Goal: Information Seeking & Learning: Learn about a topic

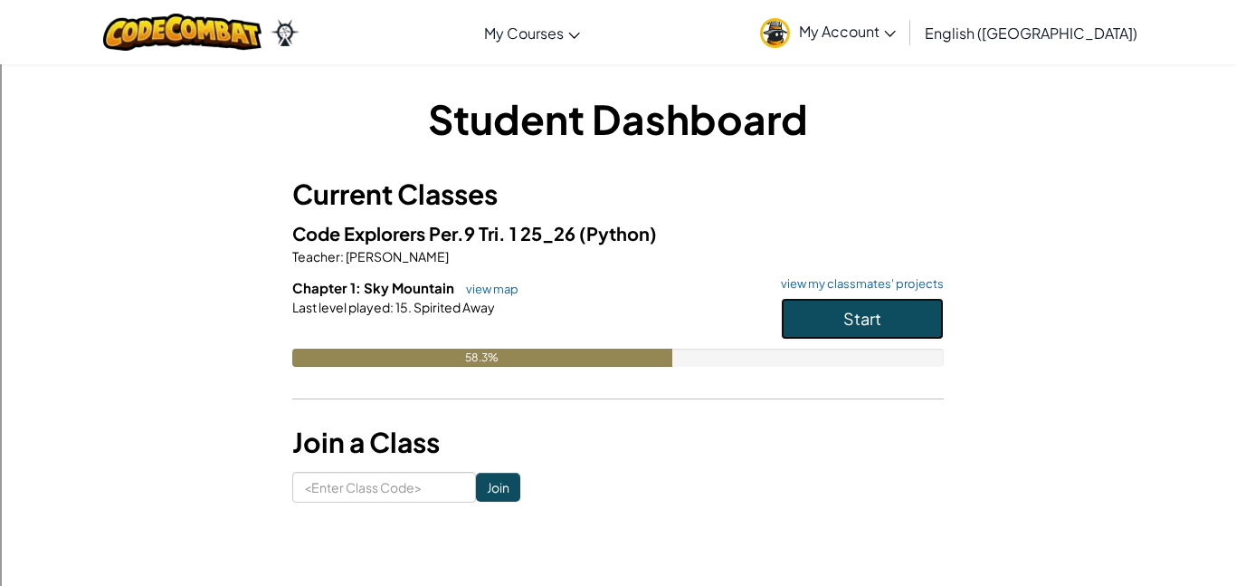
click at [880, 320] on span "Start" at bounding box center [862, 318] width 38 height 21
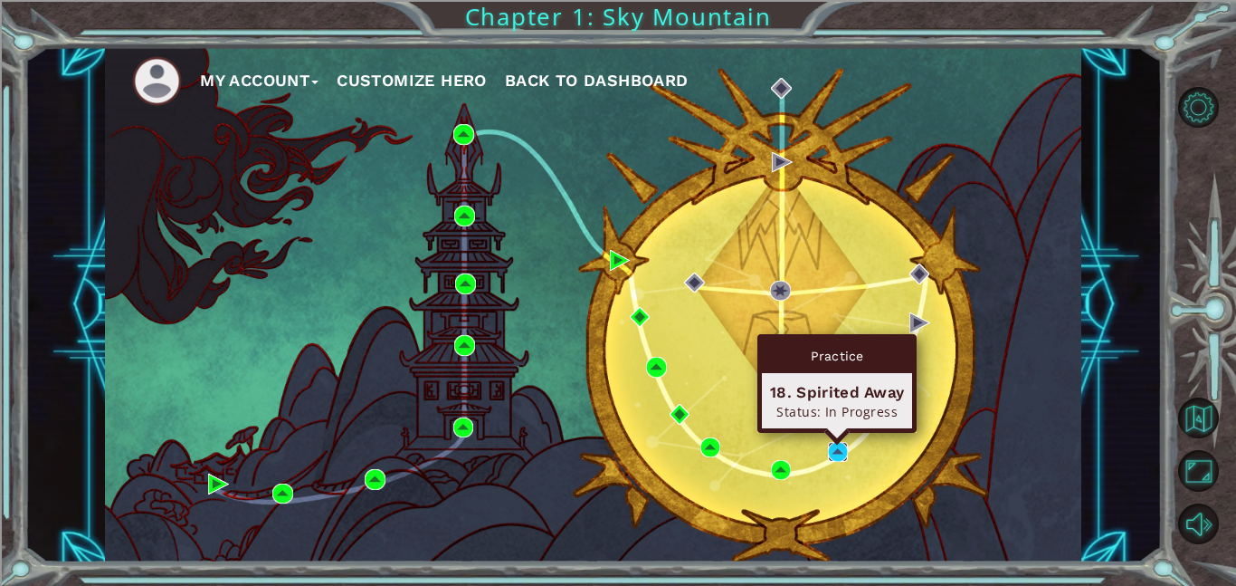
click at [840, 456] on img at bounding box center [838, 452] width 21 height 21
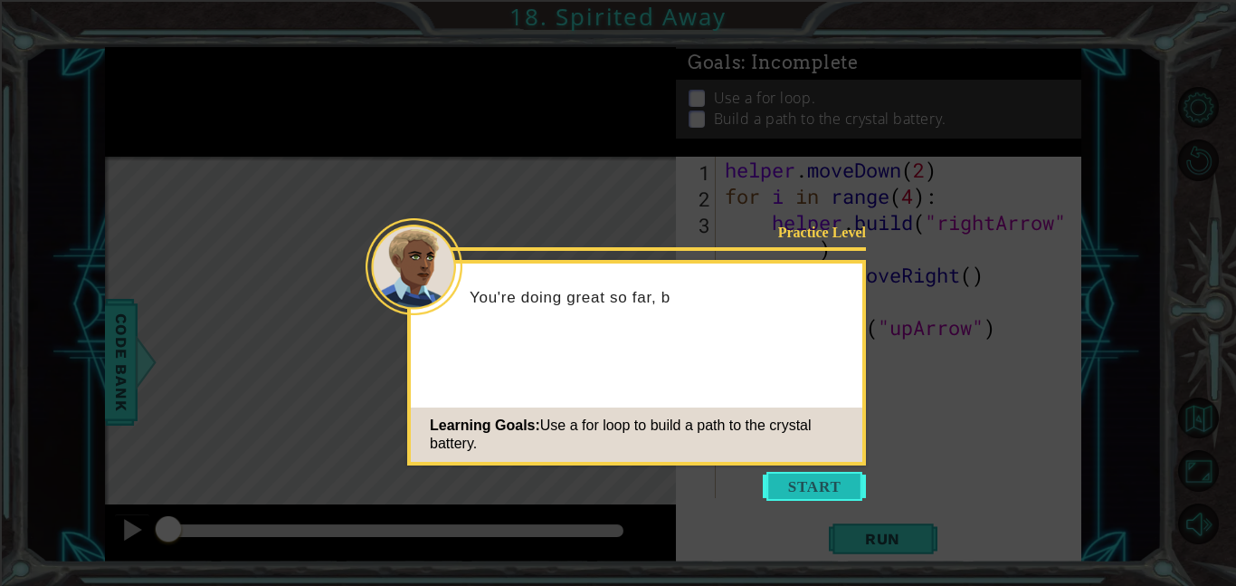
click at [785, 490] on button "Start" at bounding box center [814, 485] width 103 height 29
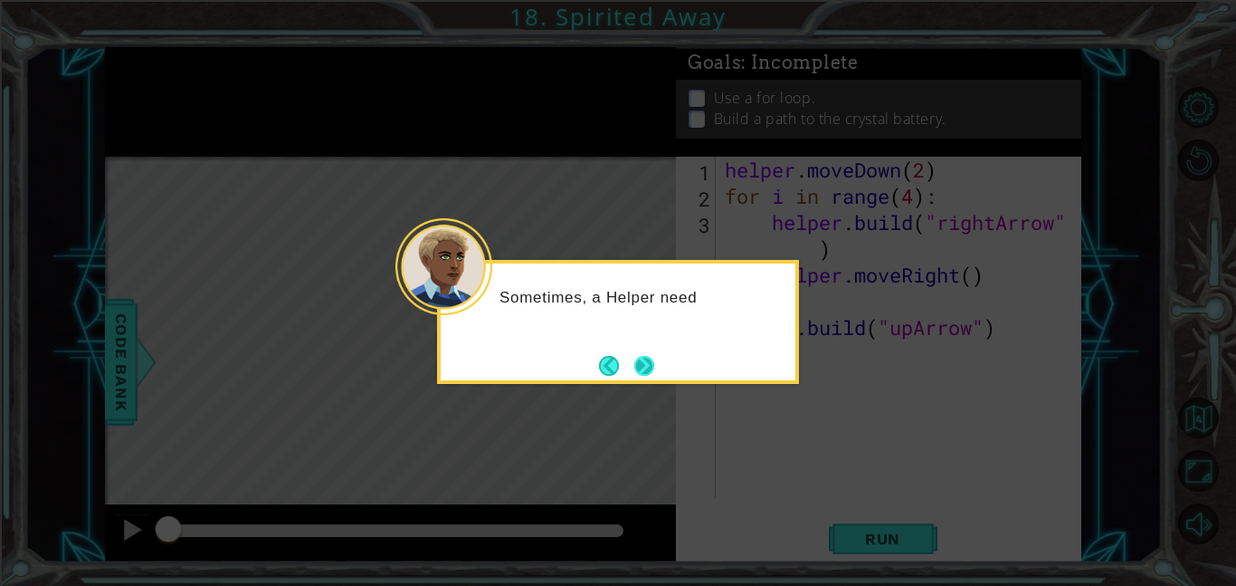
click at [645, 356] on button "Next" at bounding box center [644, 366] width 20 height 20
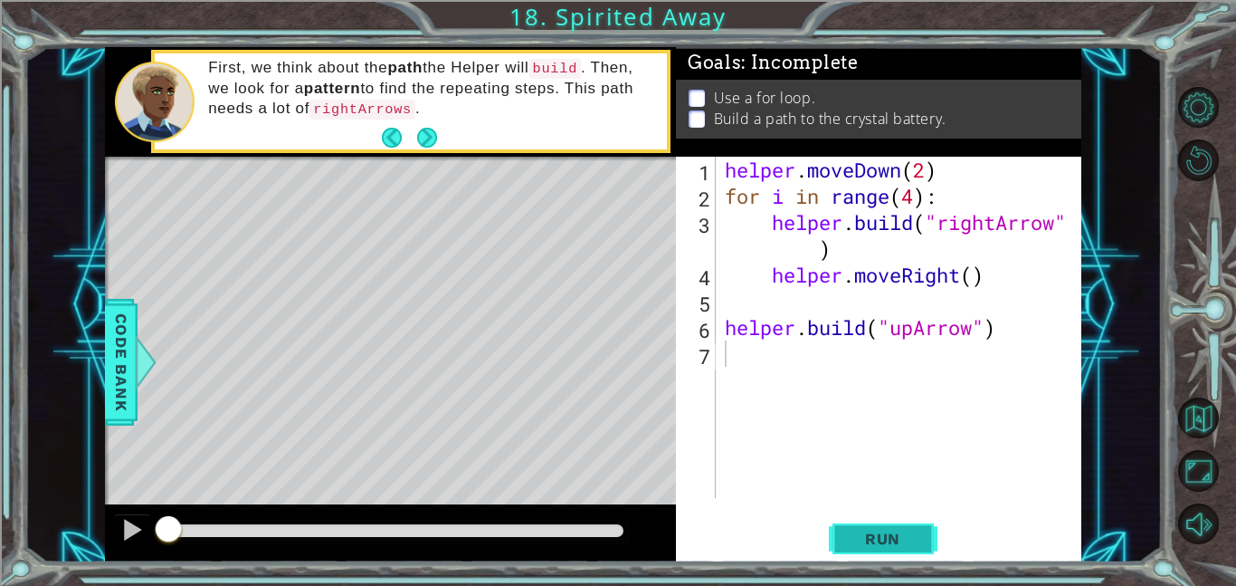
click at [832, 546] on button "Run" at bounding box center [883, 538] width 109 height 41
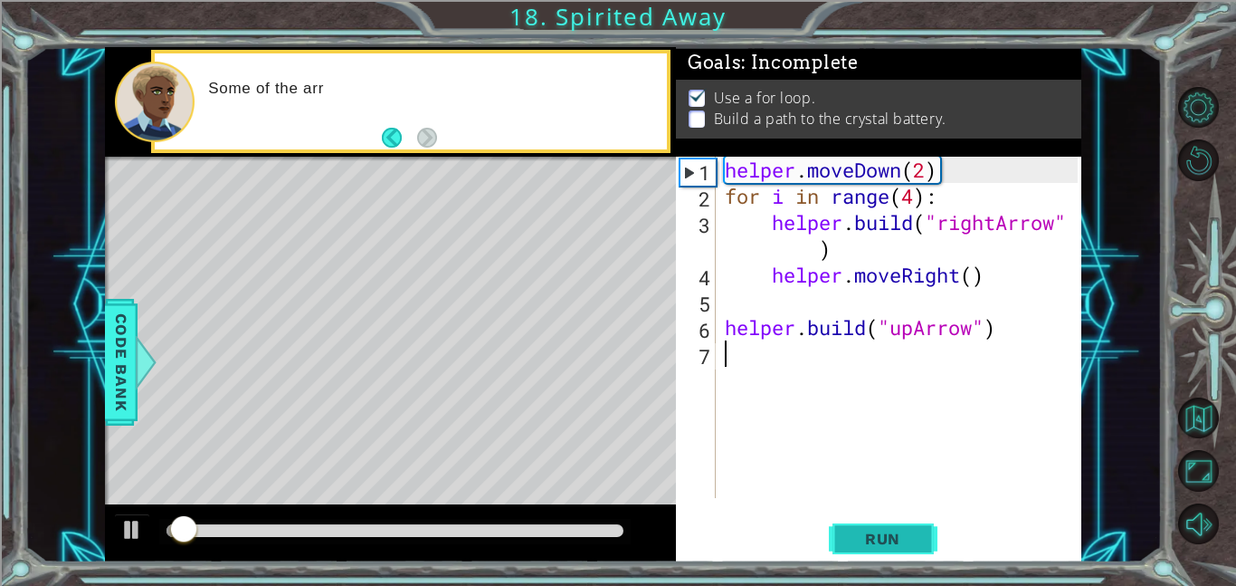
click at [833, 546] on button "Run" at bounding box center [883, 538] width 109 height 41
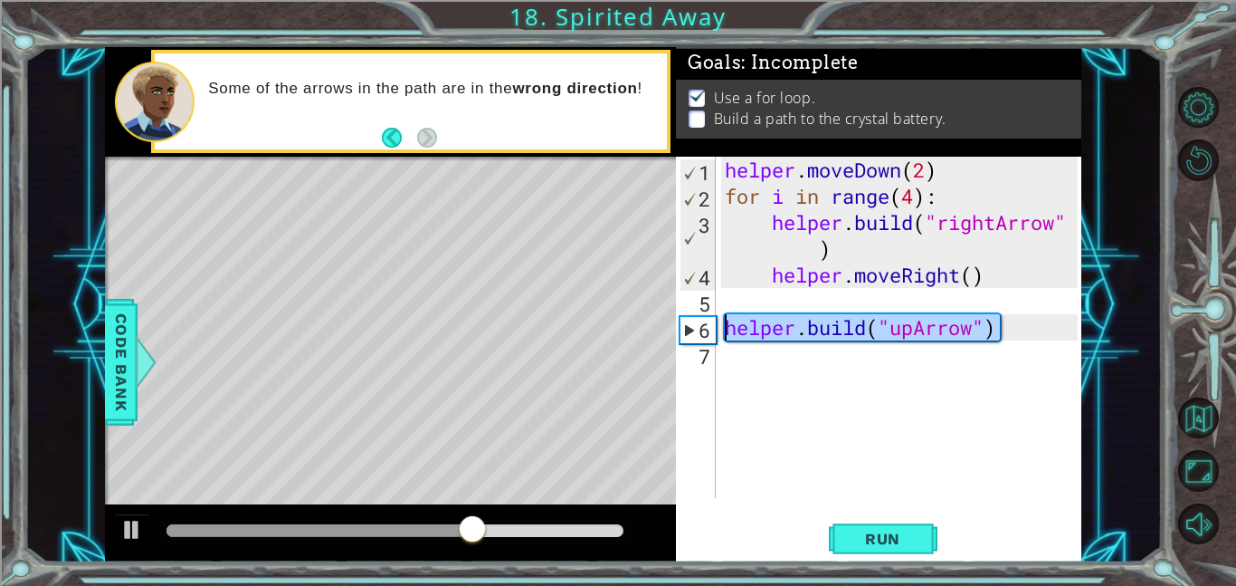
drag, startPoint x: 1014, startPoint y: 331, endPoint x: 636, endPoint y: 322, distance: 378.4
click at [636, 322] on div "1 ההההההההההההההההההההההההההההההההההההההההההההההההההההההההההההההההההההההההההההה…" at bounding box center [593, 304] width 976 height 515
type textarea "[DOMAIN_NAME]("upArrow")"
click at [763, 366] on div "helper . moveDown ( 2 ) for i in range ( 4 ) : helper . build ( "rightArrow" ) …" at bounding box center [904, 354] width 366 height 394
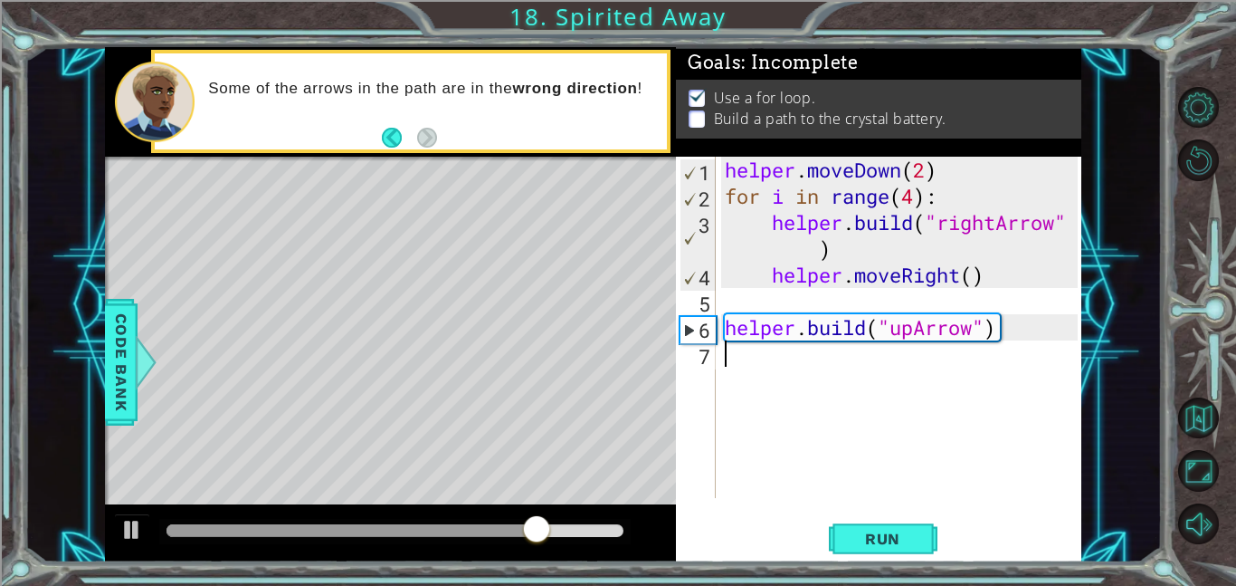
paste textarea "[DOMAIN_NAME]("upArrow")"
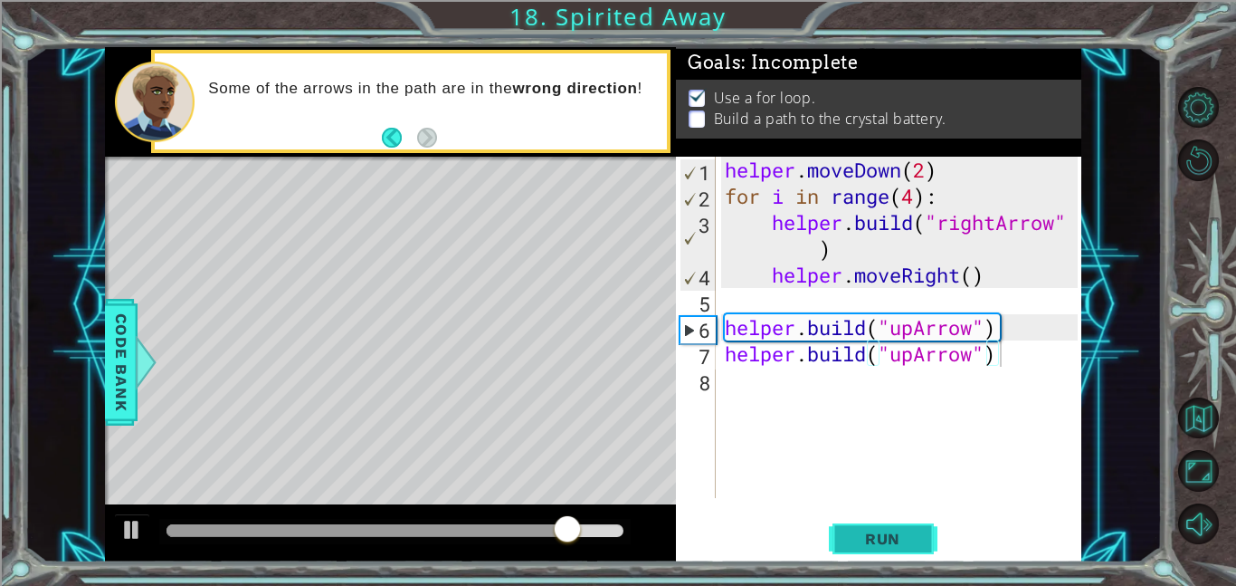
click at [883, 532] on span "Run" at bounding box center [882, 538] width 71 height 18
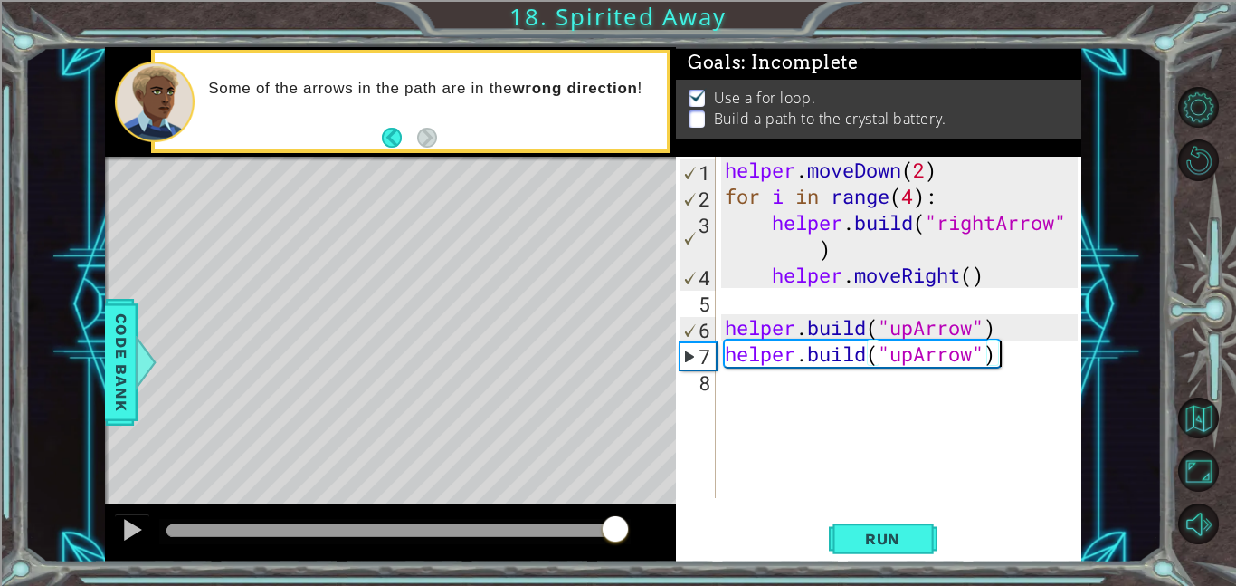
drag, startPoint x: 197, startPoint y: 521, endPoint x: 629, endPoint y: 540, distance: 432.1
click at [629, 540] on div at bounding box center [615, 530] width 33 height 33
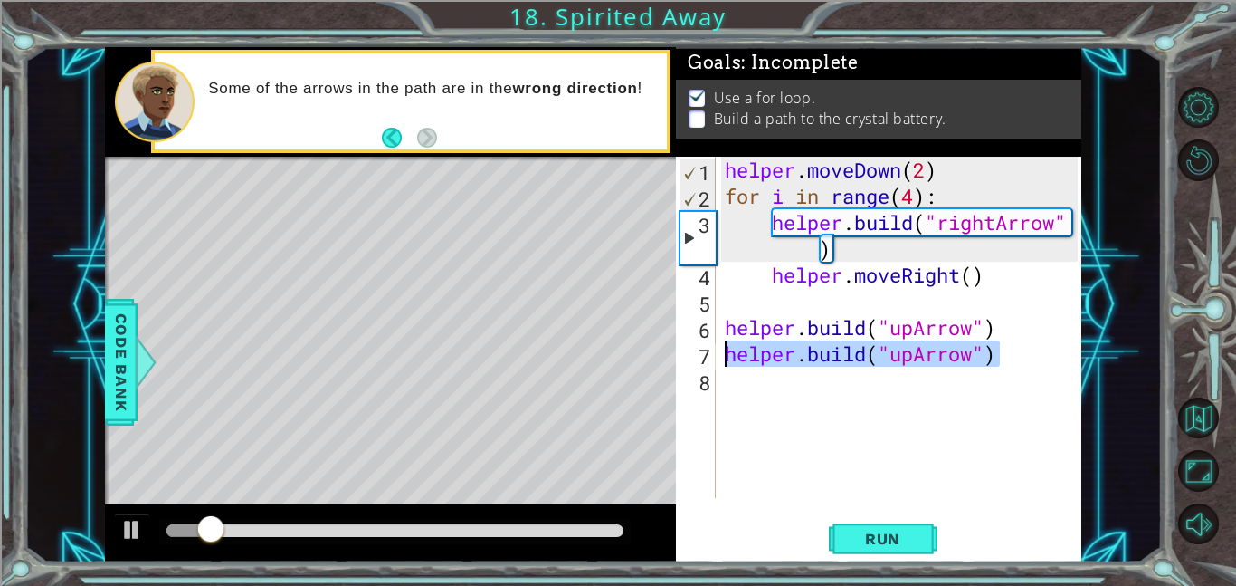
drag, startPoint x: 1014, startPoint y: 348, endPoint x: 709, endPoint y: 352, distance: 305.9
click at [709, 352] on div "[DOMAIN_NAME]("upArrow") 1 2 3 4 5 6 7 8 helper . moveDown ( 2 ) for i in range…" at bounding box center [877, 327] width 402 height 341
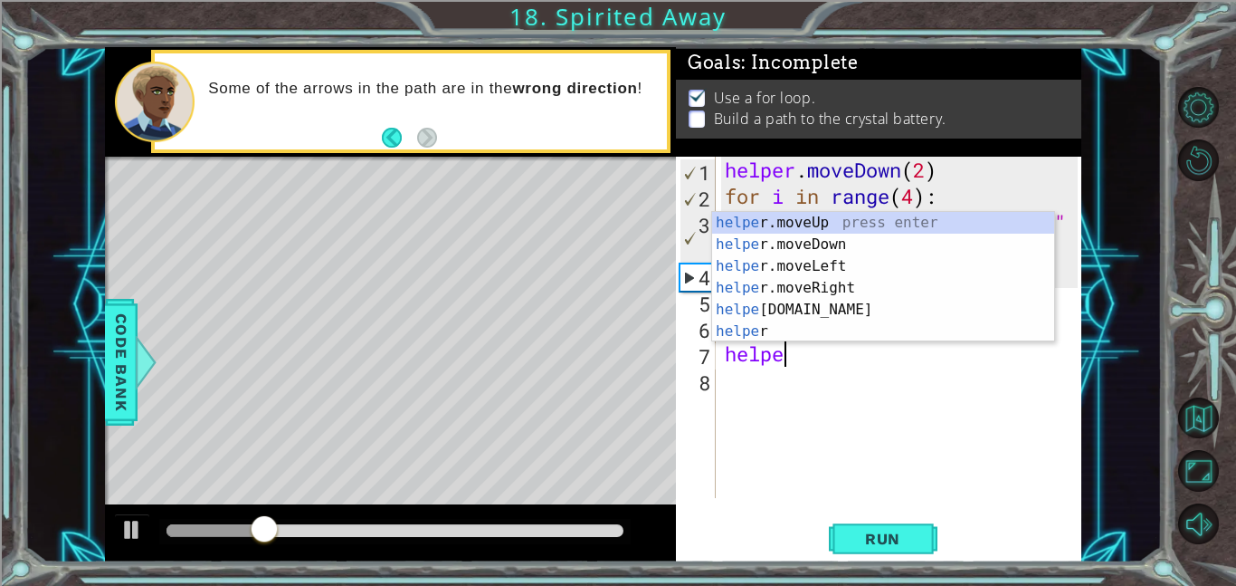
scroll to position [0, 2]
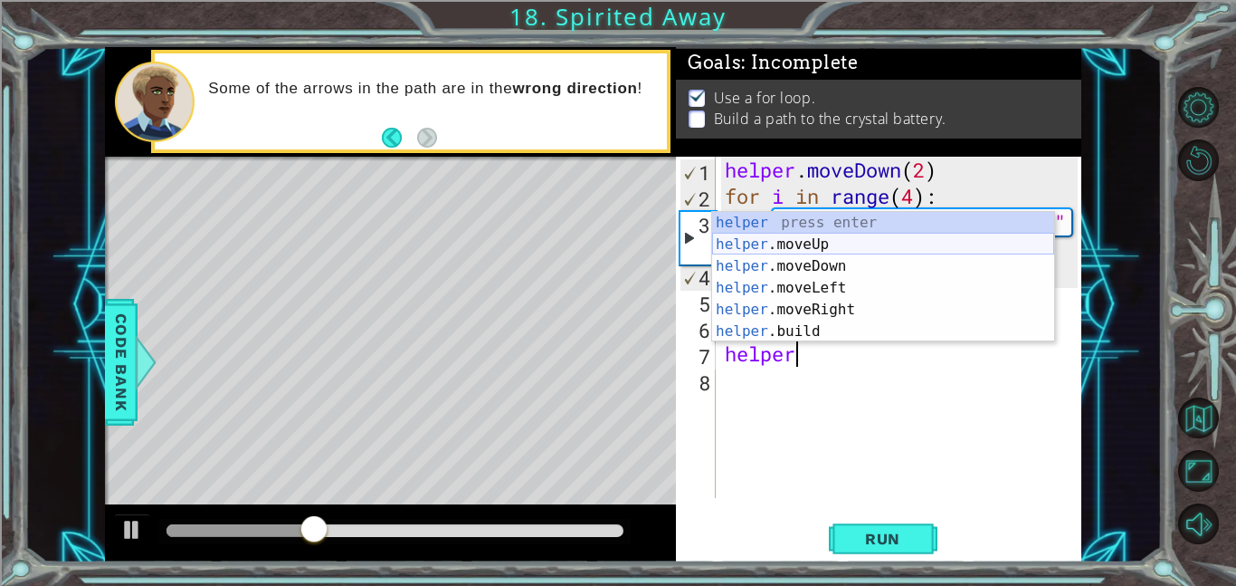
click at [821, 247] on div "helper press enter helper .moveUp press enter helper .moveDown press enter help…" at bounding box center [883, 299] width 342 height 174
type textarea "helper.moveUp(1)"
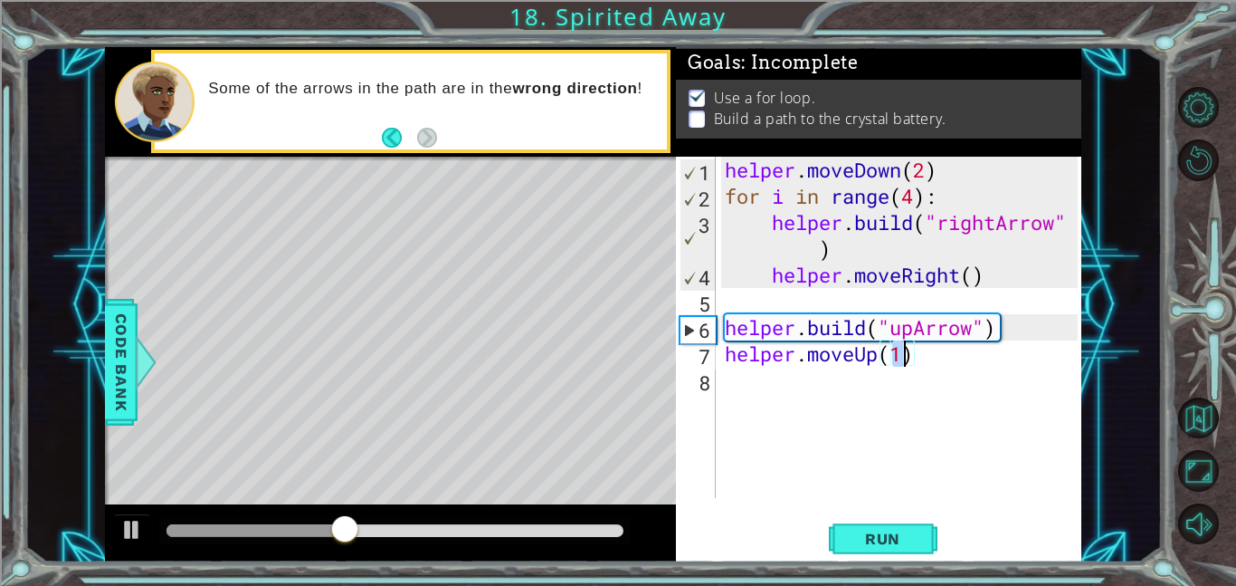
click at [957, 369] on div "helper . moveDown ( 2 ) for i in range ( 4 ) : helper . build ( "rightArrow" ) …" at bounding box center [904, 354] width 366 height 394
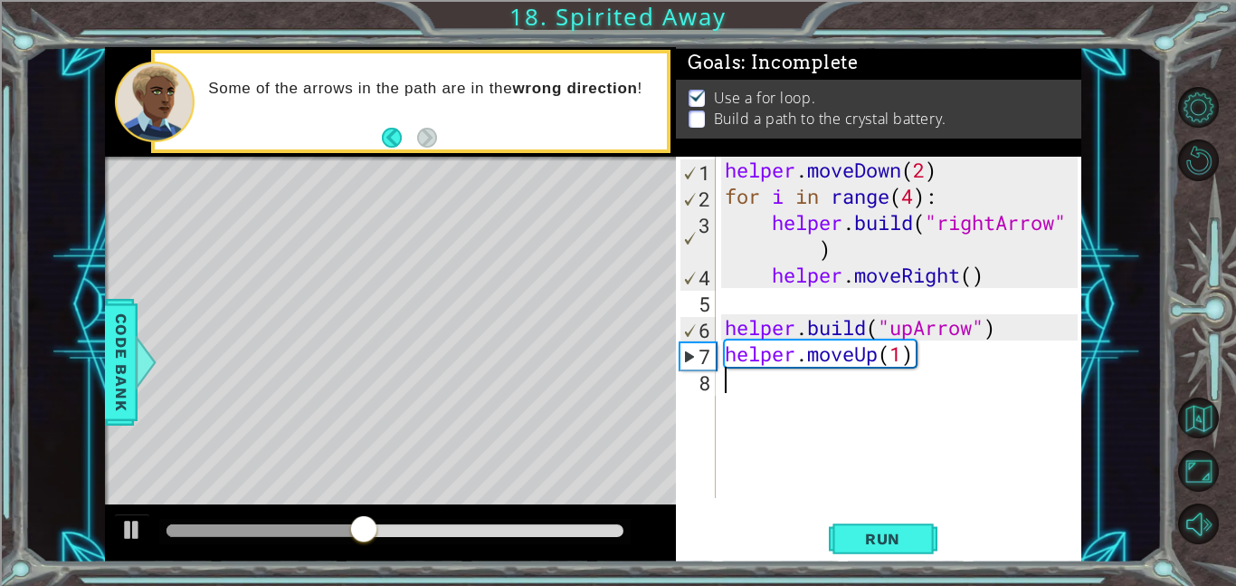
paste textarea "[DOMAIN_NAME]("upArrow")"
type textarea "[DOMAIN_NAME]("upArrow")"
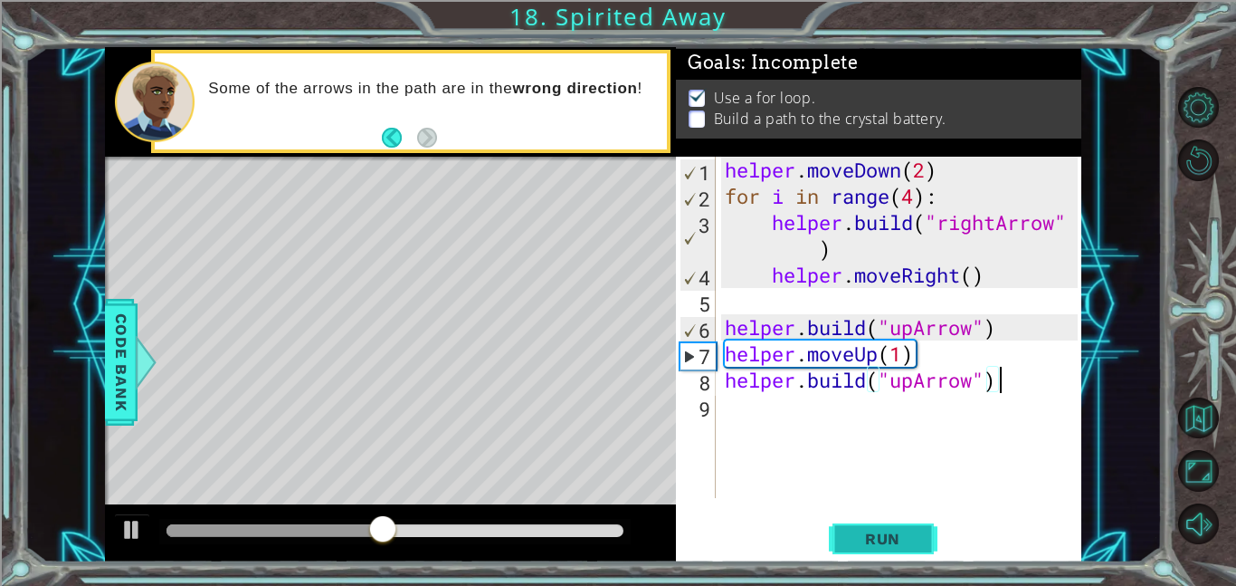
click at [864, 552] on button "Run" at bounding box center [883, 538] width 109 height 41
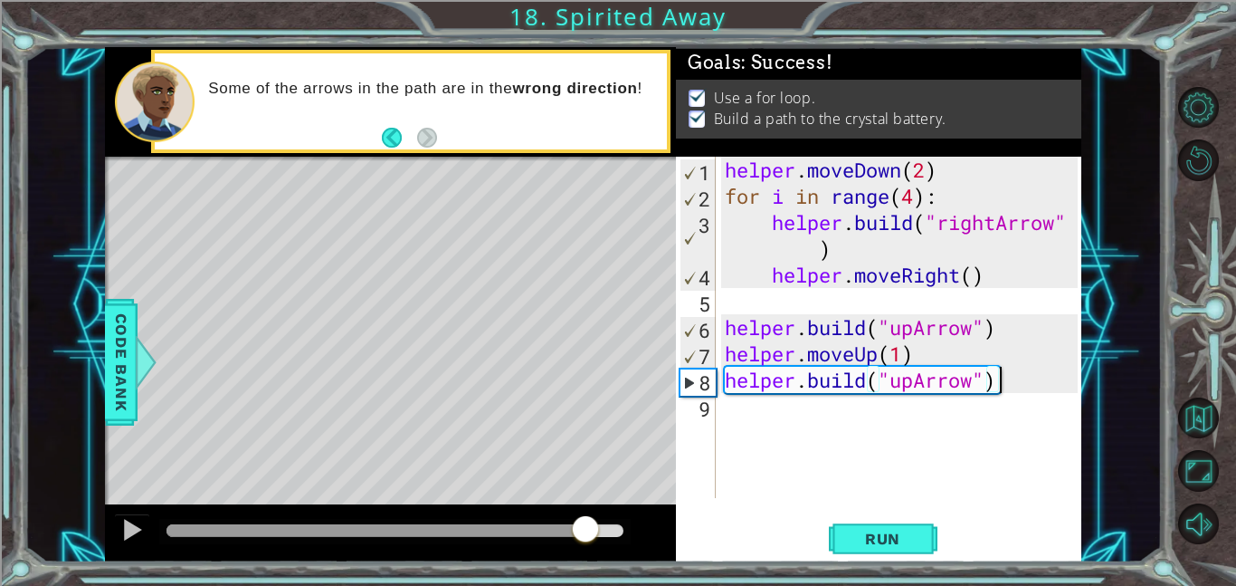
drag, startPoint x: 218, startPoint y: 539, endPoint x: 586, endPoint y: 539, distance: 367.4
click at [586, 539] on div at bounding box center [585, 530] width 33 height 33
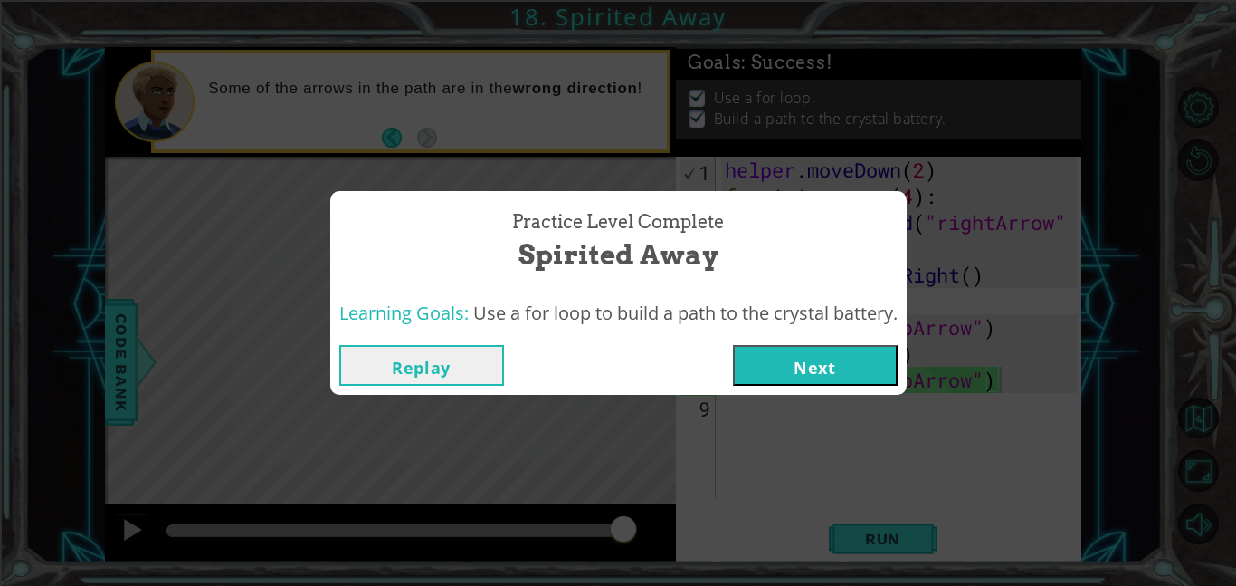
click at [836, 347] on button "Next" at bounding box center [815, 365] width 165 height 41
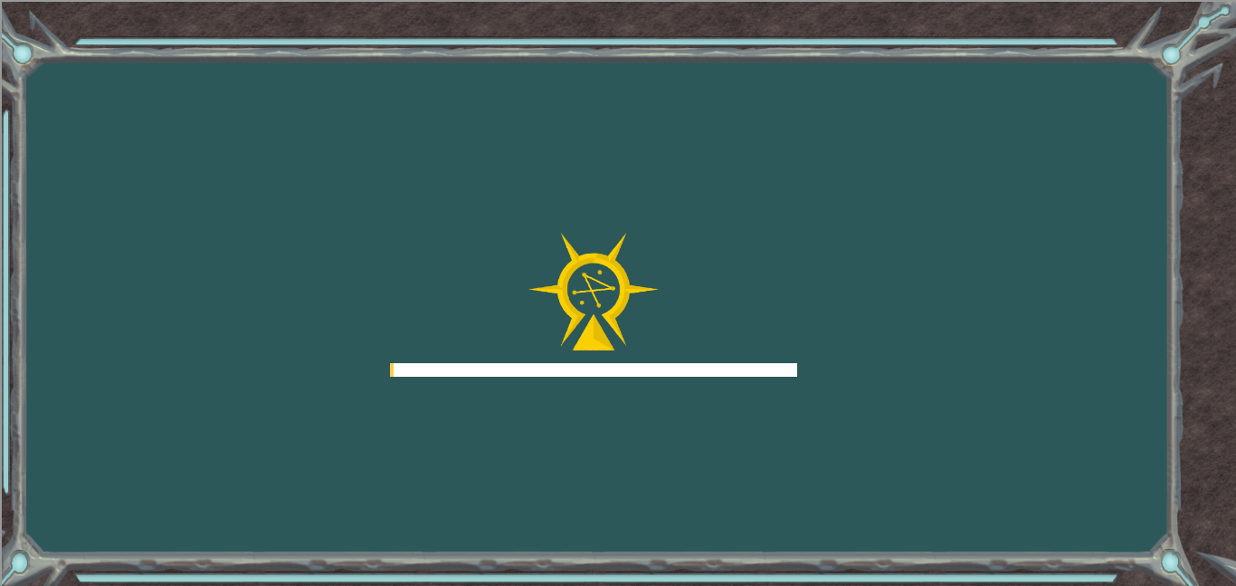
click at [842, 354] on div "Goals Error loading from server. Try refreshing the page. You'll need to join a…" at bounding box center [618, 293] width 1236 height 586
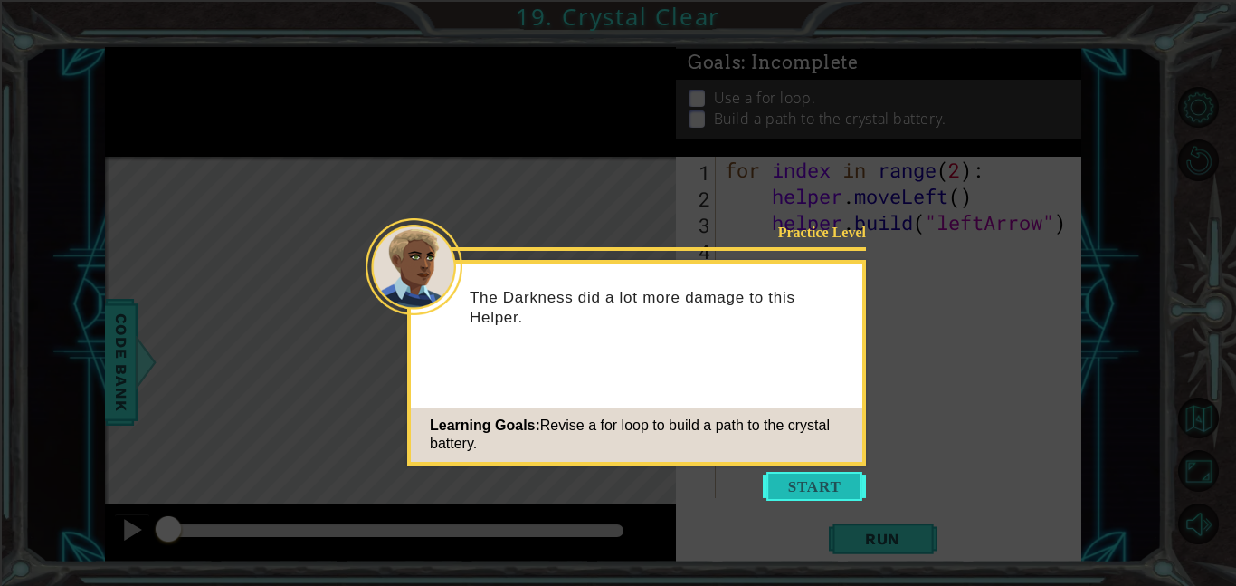
click at [793, 493] on button "Start" at bounding box center [814, 485] width 103 height 29
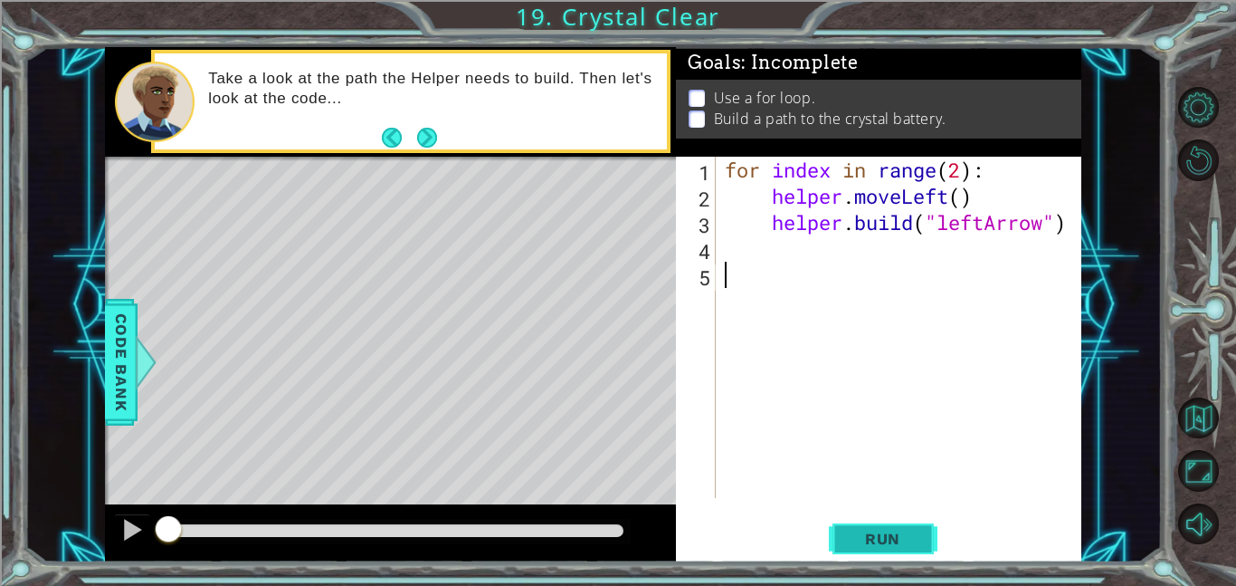
click at [900, 544] on span "Run" at bounding box center [882, 538] width 71 height 18
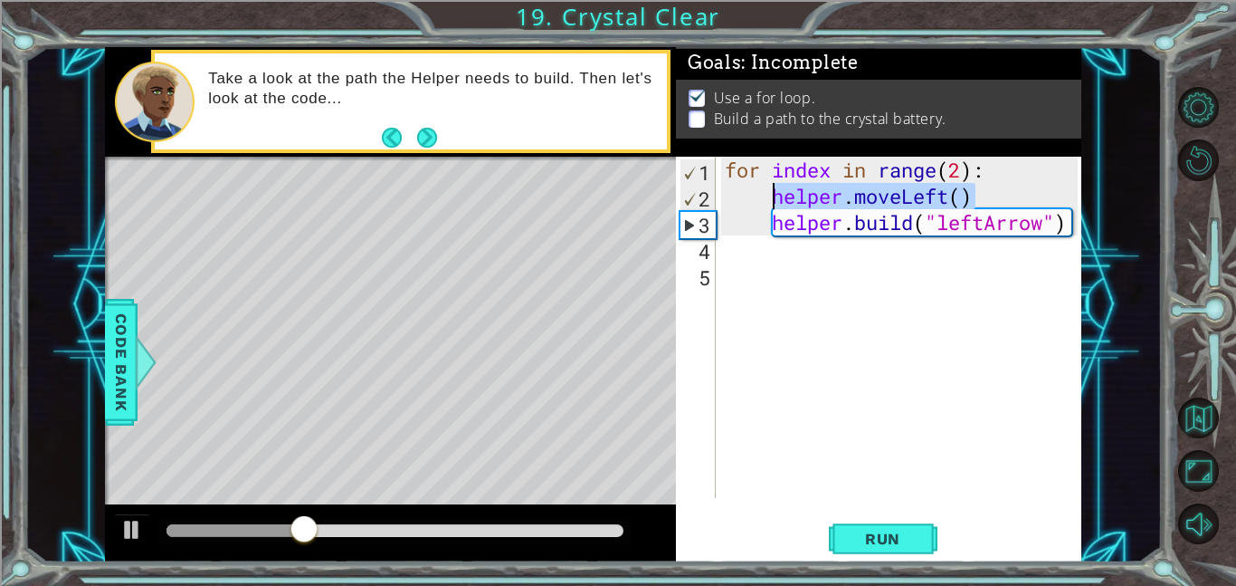
drag, startPoint x: 977, startPoint y: 204, endPoint x: 770, endPoint y: 198, distance: 207.3
click at [770, 198] on div "for index in range ( 2 ) : helper . moveLeft ( ) helper . build ( "leftArrow" )" at bounding box center [904, 354] width 366 height 394
type textarea "helper.moveLeft()"
click at [771, 253] on div "for index in range ( 2 ) : helper . moveLeft ( ) helper . build ( "leftArrow" )" at bounding box center [904, 354] width 366 height 394
paste textarea "helper.moveLeft()"
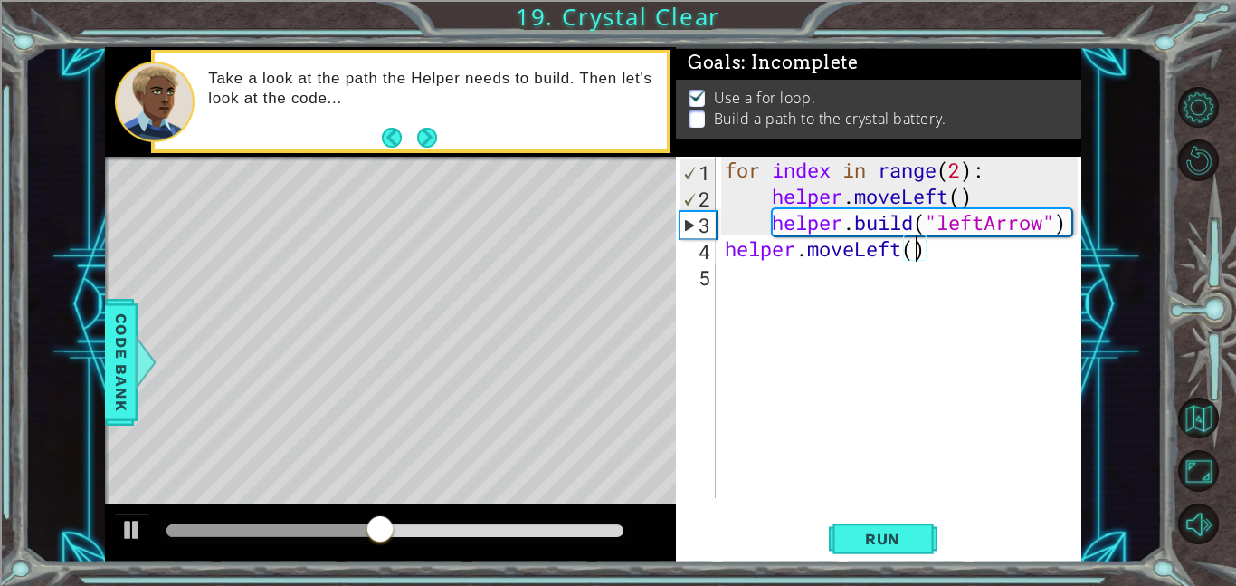
click at [919, 257] on div "for index in range ( 2 ) : helper . moveLeft ( ) helper . build ( "leftArrow" )…" at bounding box center [904, 354] width 366 height 394
type textarea "helper.moveLeft(1)"
click at [848, 276] on div "for index in range ( 2 ) : helper . moveLeft ( ) helper . build ( "leftArrow" )…" at bounding box center [904, 354] width 366 height 394
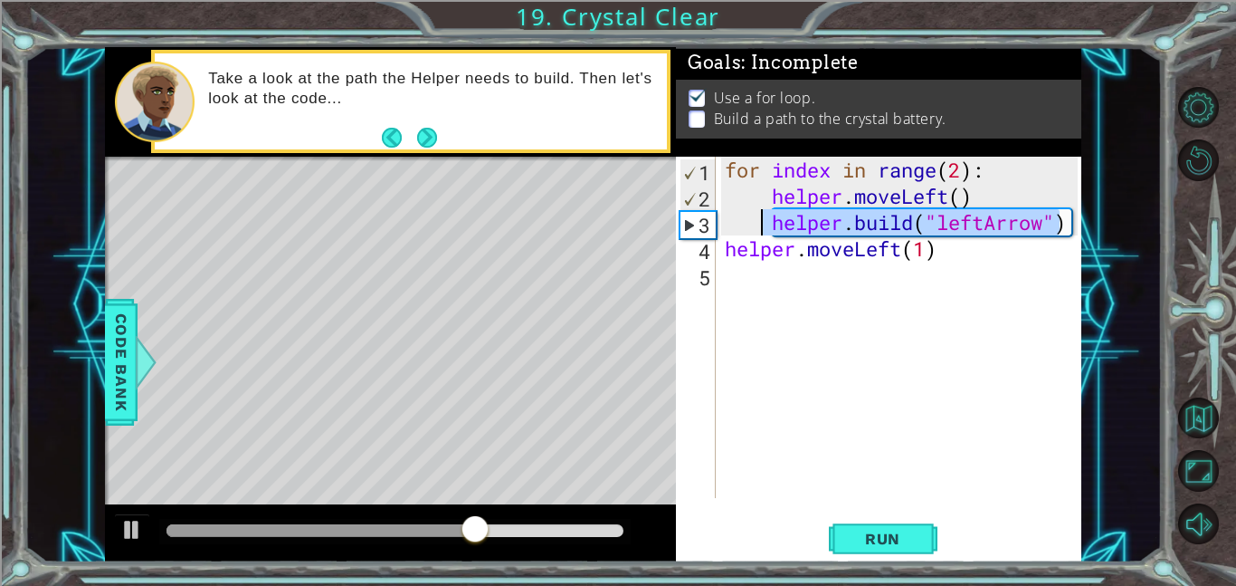
drag, startPoint x: 1065, startPoint y: 224, endPoint x: 756, endPoint y: 226, distance: 309.5
click at [756, 226] on div "for index in range ( 2 ) : helper . moveLeft ( ) helper . build ( "leftArrow" )…" at bounding box center [904, 354] width 366 height 394
type textarea "[DOMAIN_NAME]("leftArrow")"
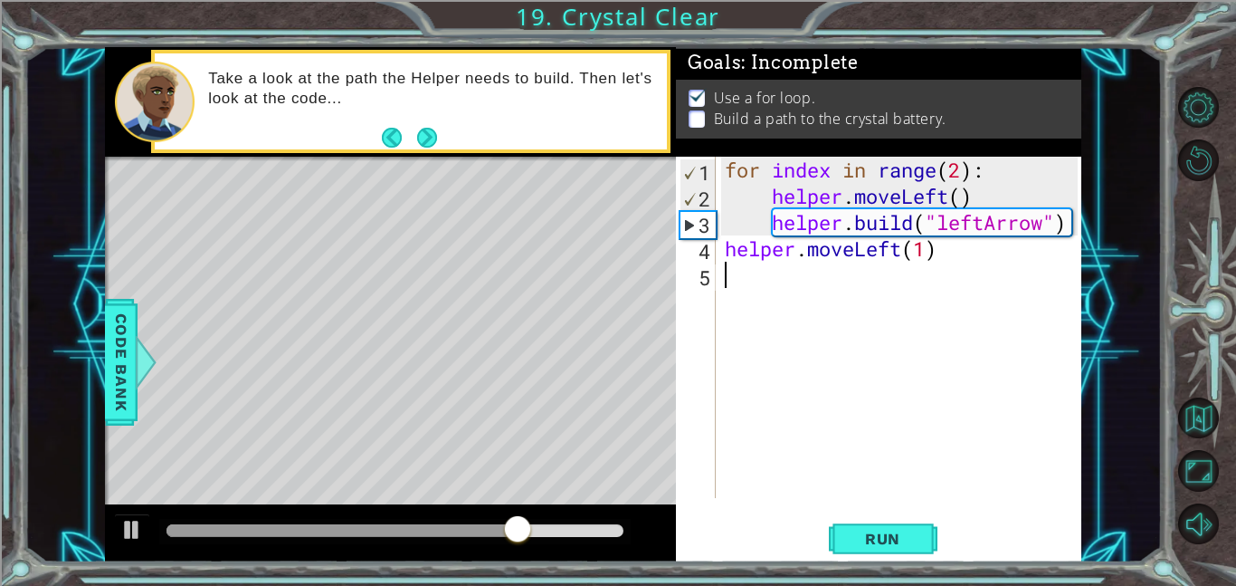
click at [757, 276] on div "for index in range ( 2 ) : helper . moveLeft ( ) helper . build ( "leftArrow" )…" at bounding box center [904, 354] width 366 height 394
paste textarea "[DOMAIN_NAME]("leftArrow""
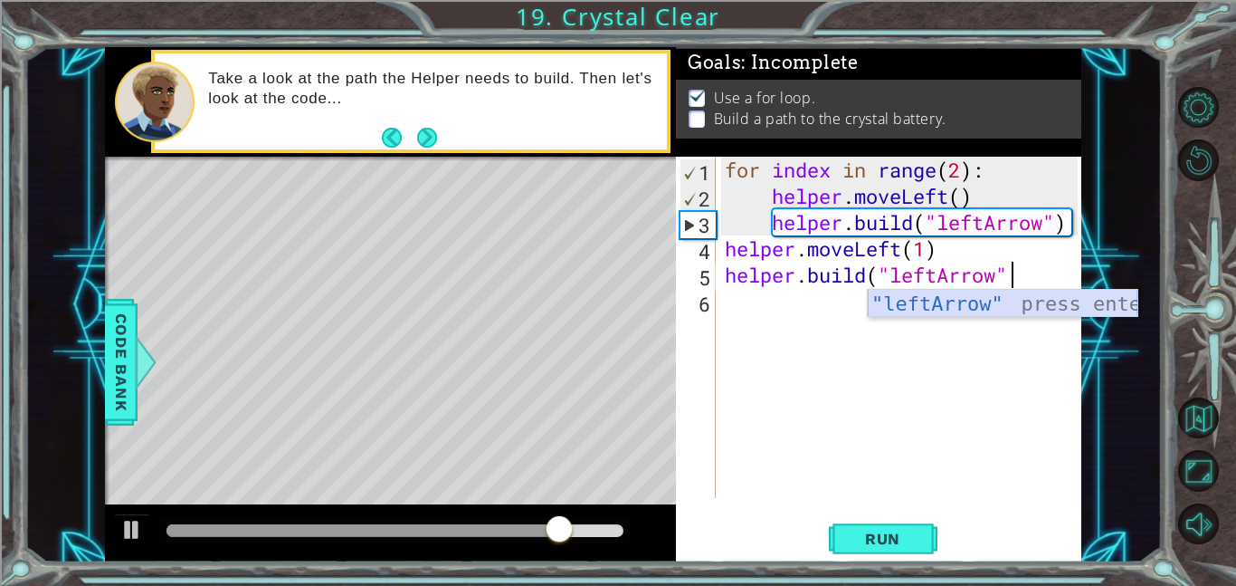
click at [1004, 303] on div ""leftArrow" press enter" at bounding box center [1003, 332] width 270 height 84
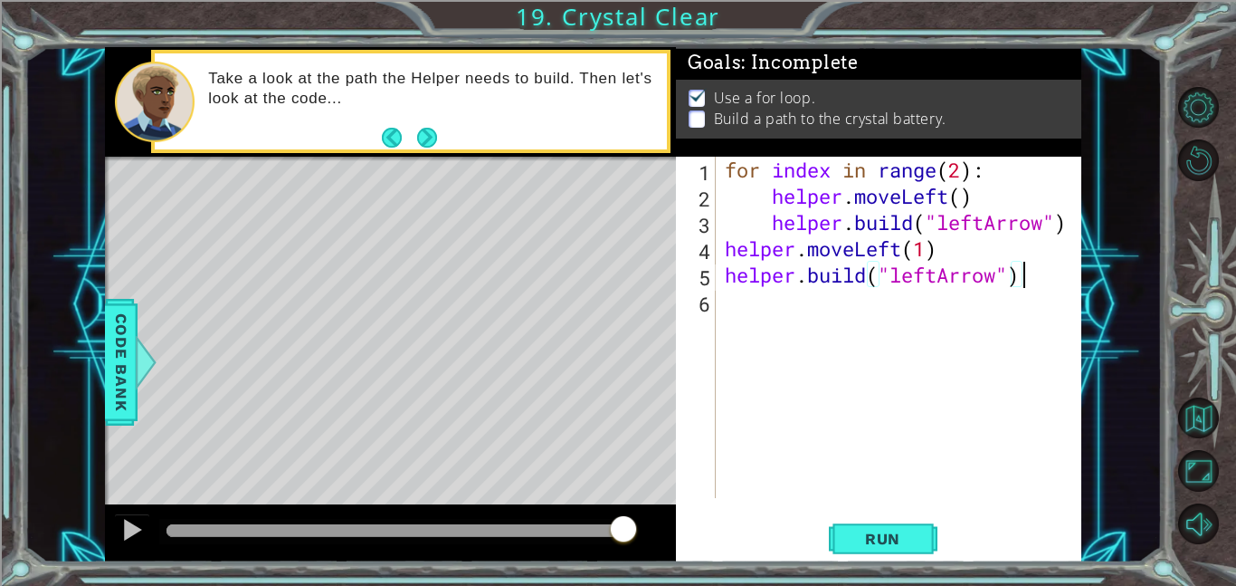
scroll to position [0, 13]
click at [880, 551] on button "Run" at bounding box center [883, 538] width 109 height 41
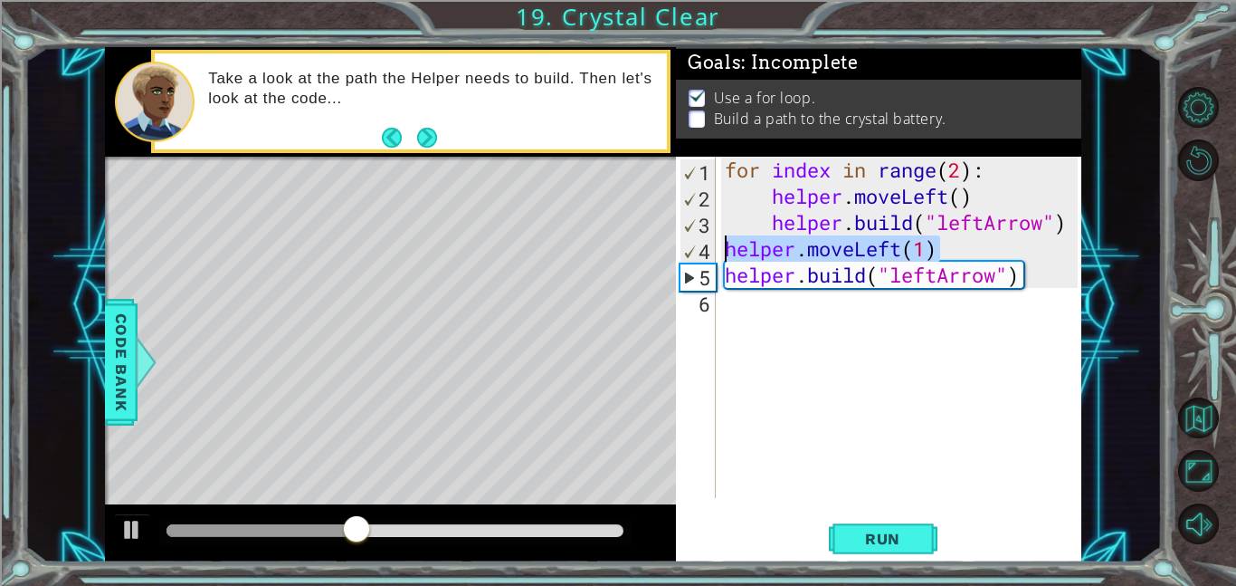
drag, startPoint x: 952, startPoint y: 247, endPoint x: 716, endPoint y: 250, distance: 236.2
click at [716, 250] on div "[DOMAIN_NAME]("leftArrow") 1 2 3 4 5 6 for index in range ( 2 ) : helper . move…" at bounding box center [877, 327] width 402 height 341
type textarea "helper.moveLeft(1)"
click at [747, 311] on div "for index in range ( 2 ) : helper . moveLeft ( ) helper . build ( "leftArrow" )…" at bounding box center [904, 354] width 366 height 394
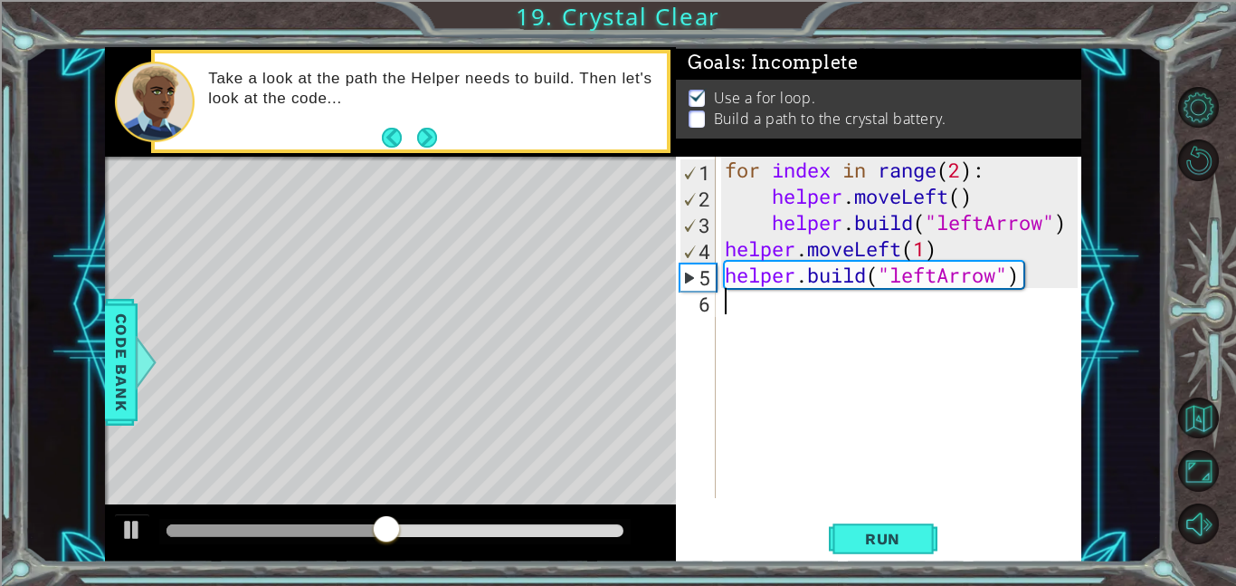
scroll to position [0, 0]
paste textarea "helper.moveLeft(1)"
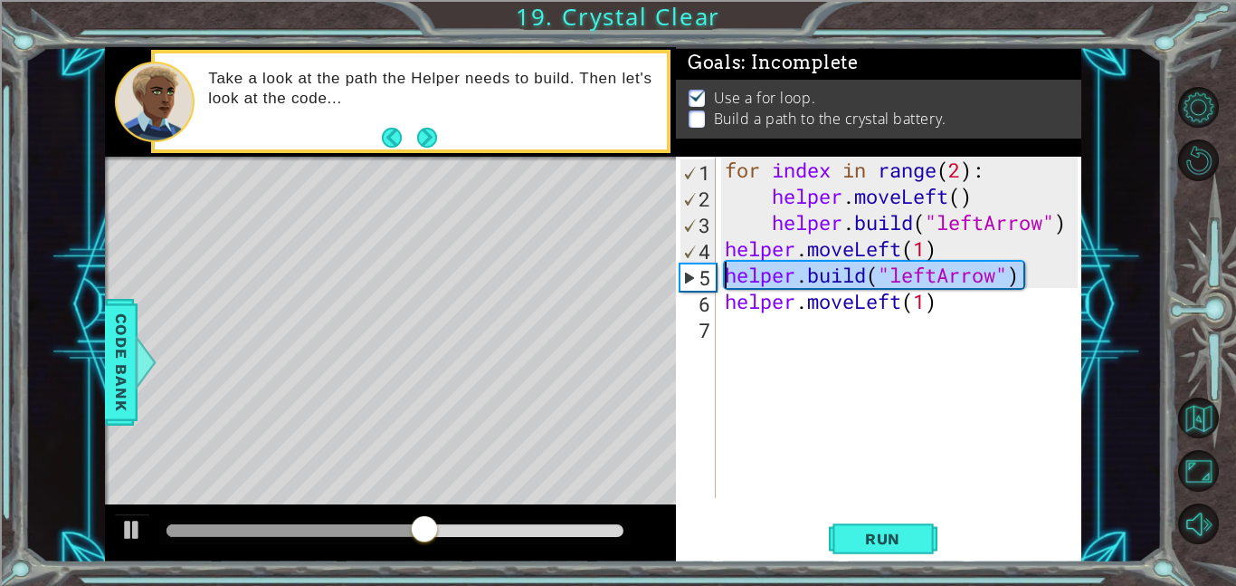
drag, startPoint x: 1051, startPoint y: 276, endPoint x: 697, endPoint y: 281, distance: 353.9
click at [697, 281] on div "helper.moveLeft(1) 1 2 3 4 5 6 7 for index in range ( 2 ) : helper . moveLeft (…" at bounding box center [877, 327] width 402 height 341
type textarea "[DOMAIN_NAME]("leftArrow")"
click at [725, 342] on div "for index in range ( 2 ) : helper . moveLeft ( ) helper . build ( "leftArrow" )…" at bounding box center [904, 354] width 366 height 394
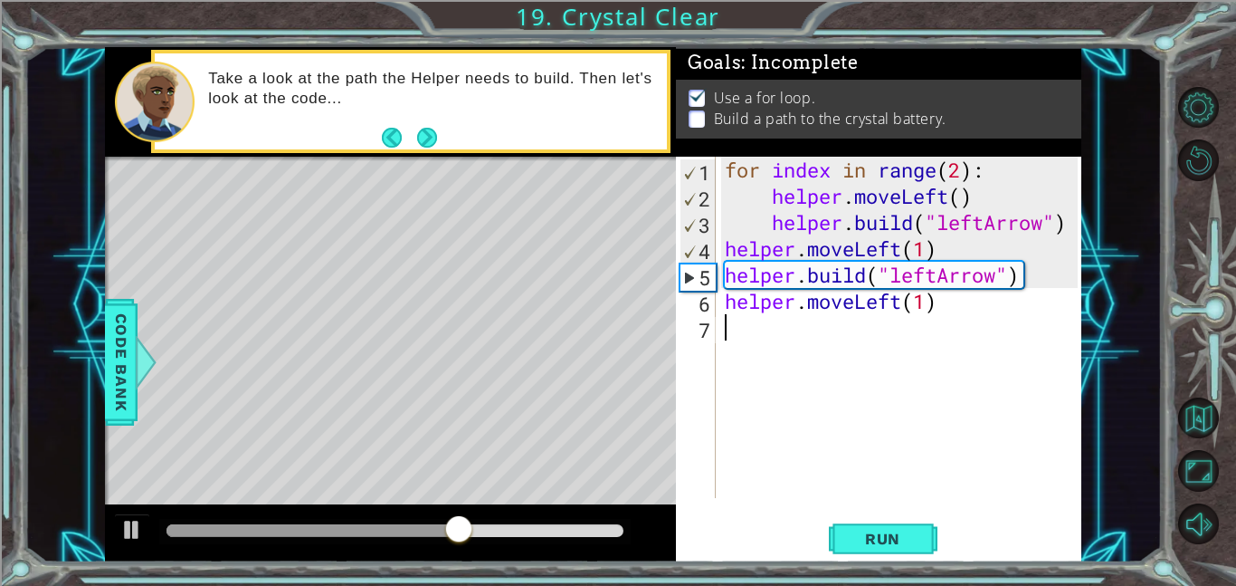
paste textarea "[DOMAIN_NAME]("leftArrow")"
type textarea "[DOMAIN_NAME]("leftArrow")"
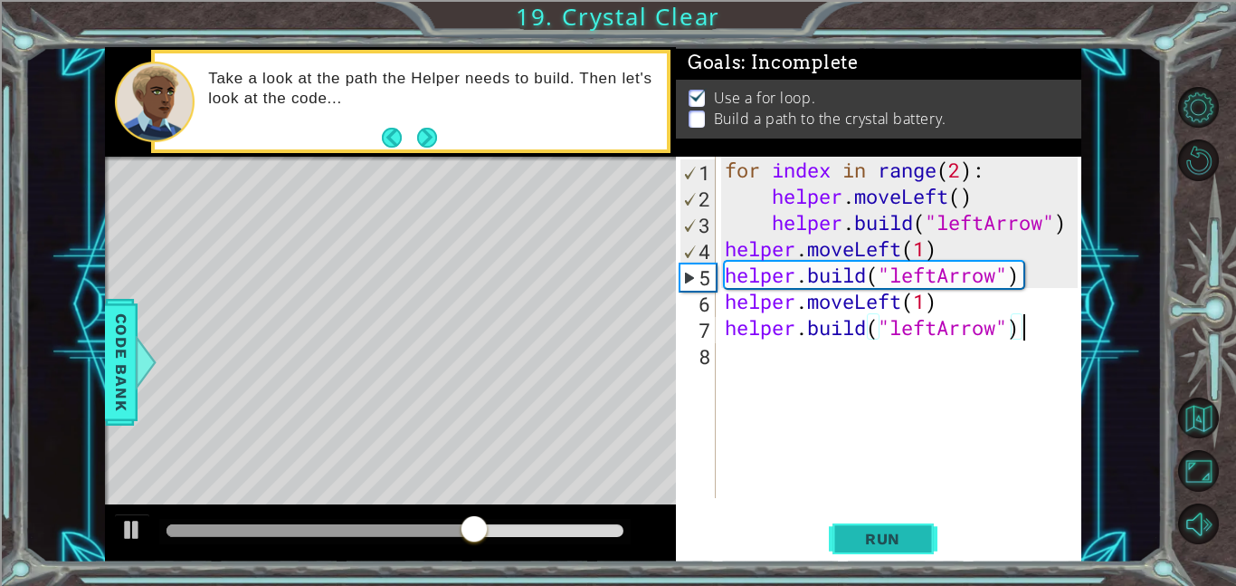
click at [860, 525] on button "Run" at bounding box center [883, 538] width 109 height 41
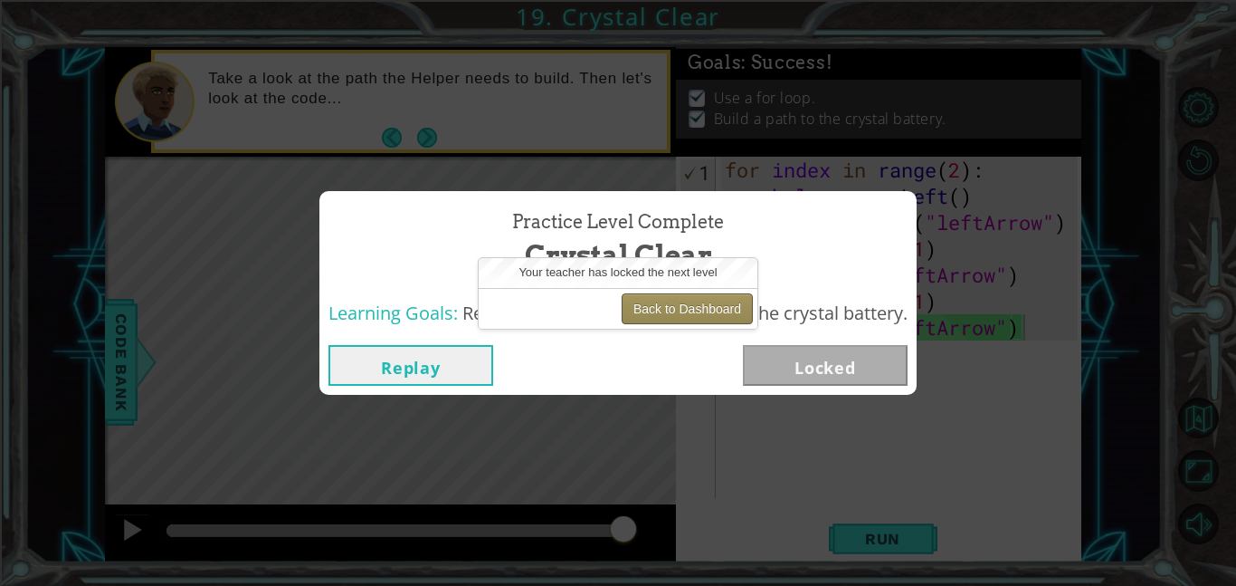
click at [695, 311] on button "Back to Dashboard" at bounding box center [687, 308] width 131 height 31
click at [667, 319] on button "Back to Dashboard" at bounding box center [687, 308] width 131 height 31
click at [668, 304] on button "Back to Dashboard" at bounding box center [687, 308] width 131 height 31
